Goal: Information Seeking & Learning: Check status

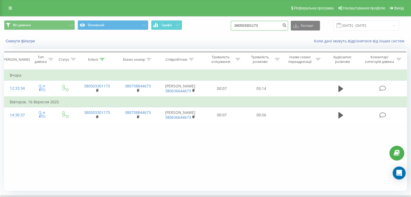
click at [250, 27] on input "380503301173" at bounding box center [259, 26] width 57 height 10
paste input "956647214"
type input "380956647214"
click at [286, 28] on button "submit" at bounding box center [284, 26] width 7 height 10
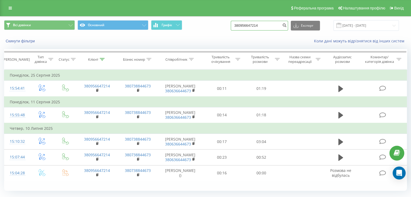
click at [261, 29] on input "380956647214" at bounding box center [259, 26] width 57 height 10
paste input "97 680 70 41"
type input "380 97 680 70 41"
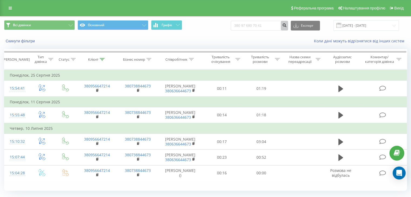
click at [287, 25] on icon "submit" at bounding box center [284, 24] width 5 height 3
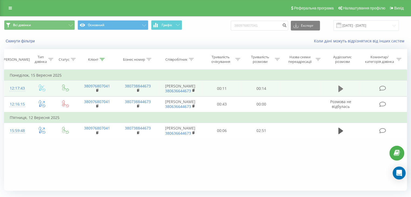
click at [338, 89] on button at bounding box center [341, 89] width 8 height 8
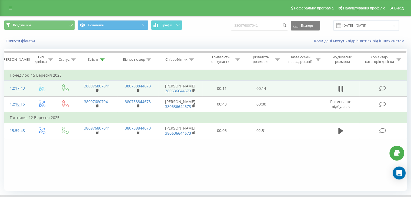
scroll to position [35, 0]
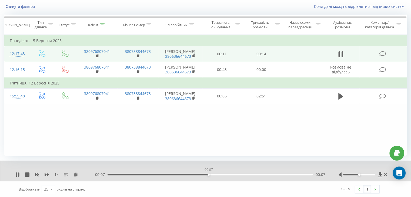
click at [209, 174] on div "00:07" at bounding box center [210, 175] width 205 height 2
click at [244, 173] on div "- 00:06 00:08 00:08" at bounding box center [210, 174] width 232 height 5
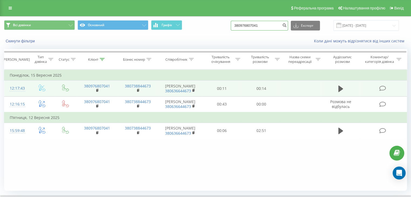
click at [252, 25] on input "380976807041" at bounding box center [259, 26] width 57 height 10
paste input "0503751005-"
type input "0503751005"
click at [287, 25] on icon "submit" at bounding box center [284, 24] width 5 height 3
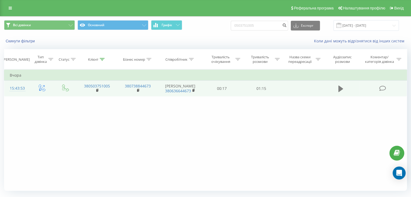
click at [341, 90] on icon at bounding box center [341, 89] width 5 height 6
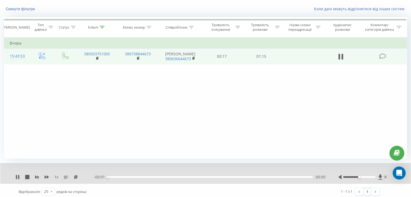
scroll to position [34, 0]
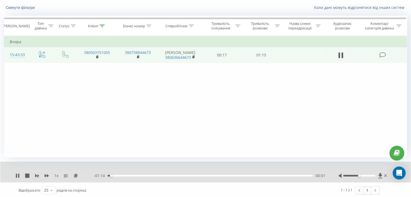
click at [185, 177] on div "- 01:14 00:01 00:01" at bounding box center [210, 175] width 232 height 5
click at [189, 176] on div "00:30" at bounding box center [210, 176] width 205 height 2
click at [232, 176] on div "00:46" at bounding box center [210, 176] width 205 height 2
click at [249, 175] on div "00:47" at bounding box center [210, 176] width 205 height 2
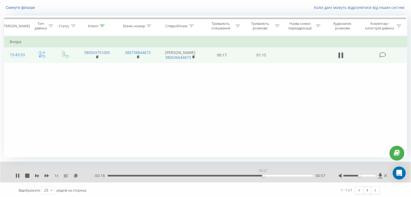
click at [263, 176] on div "00:57" at bounding box center [210, 176] width 205 height 2
click at [277, 175] on div "- 00:17 00:58 00:58" at bounding box center [210, 175] width 232 height 5
click at [279, 175] on div "01:03" at bounding box center [210, 176] width 205 height 2
click at [294, 176] on div "01:08" at bounding box center [210, 176] width 205 height 2
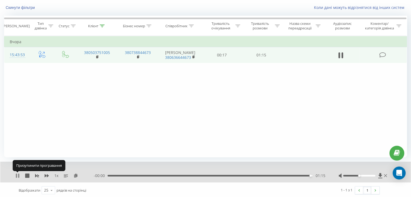
click at [18, 176] on icon at bounding box center [17, 176] width 4 height 4
